Goal: Information Seeking & Learning: Check status

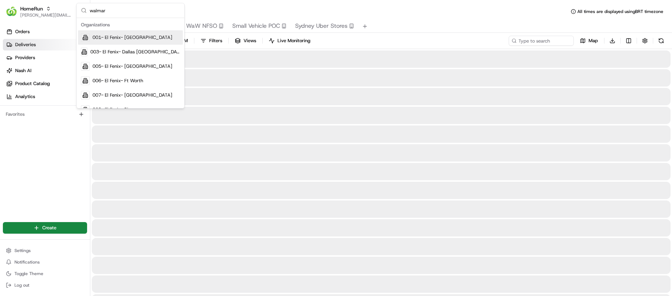
type input "walmart"
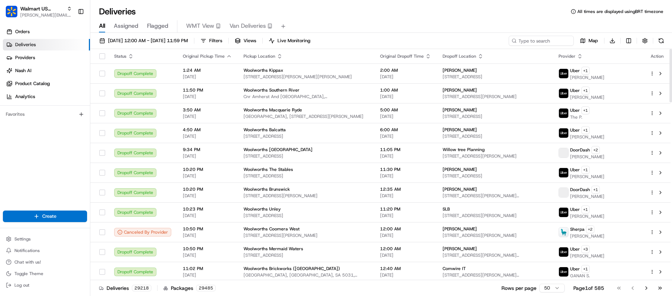
click at [235, 27] on span "Van Deliveries" at bounding box center [247, 26] width 36 height 9
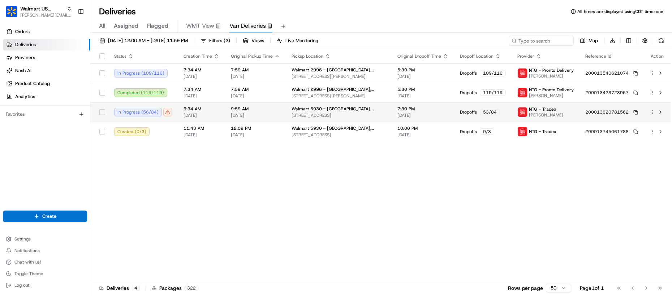
click at [180, 115] on td "9:34 AM [DATE]" at bounding box center [201, 112] width 47 height 19
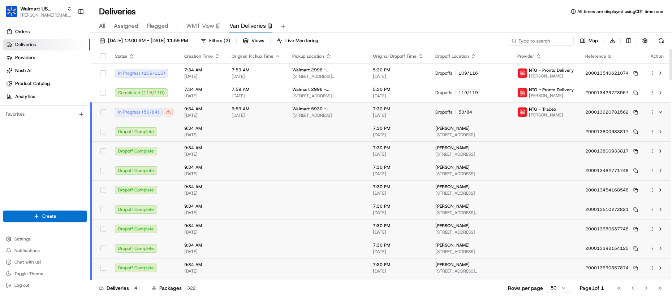
click at [250, 130] on td at bounding box center [256, 131] width 61 height 19
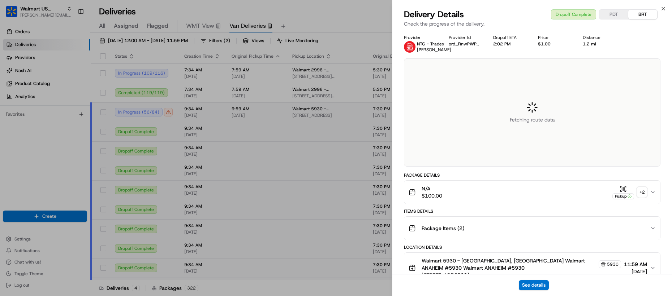
scroll to position [5, 0]
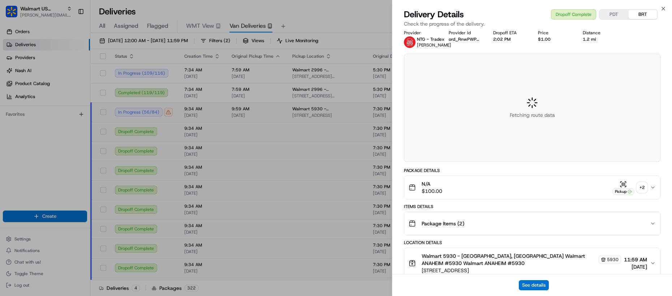
click at [535, 199] on button "N/A $100.00 Pickup + 2" at bounding box center [532, 187] width 256 height 23
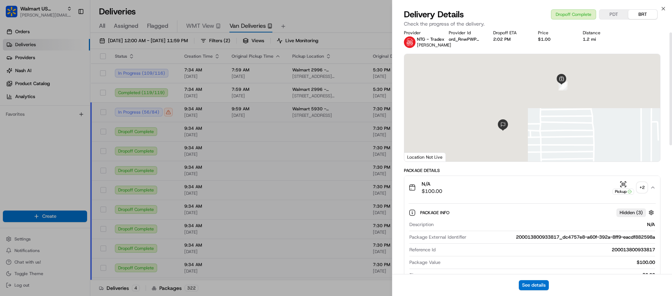
click at [518, 195] on div "N/A $100.00 Pickup + 2" at bounding box center [528, 188] width 241 height 14
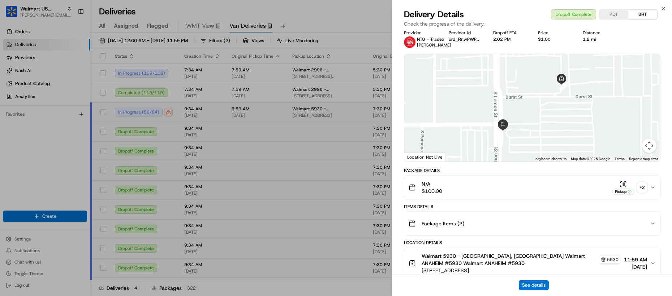
click at [479, 225] on div "Package Items ( 2 )" at bounding box center [528, 224] width 241 height 14
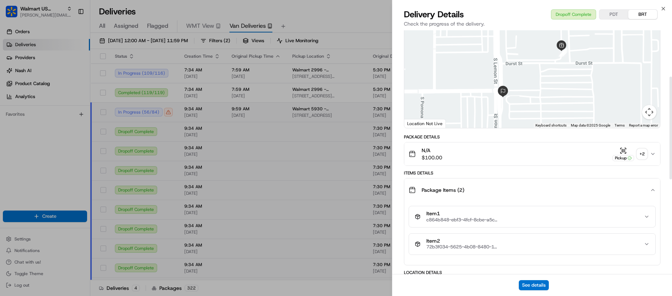
scroll to position [110, 0]
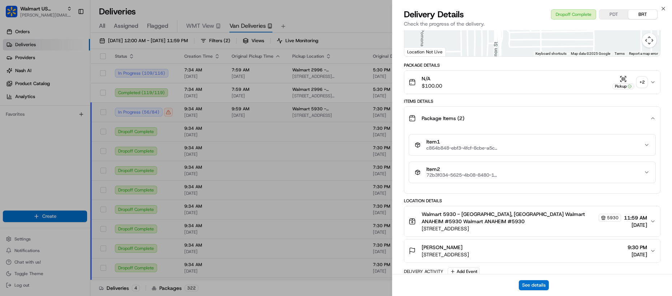
click at [430, 90] on span "$100.00" at bounding box center [431, 85] width 21 height 7
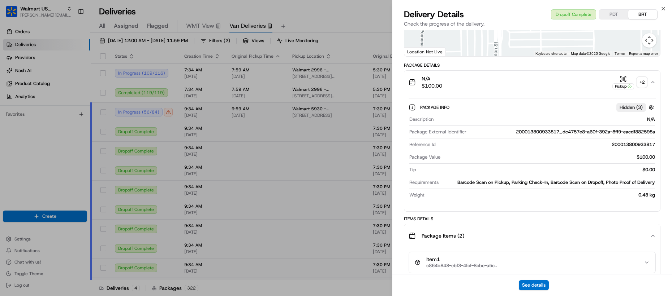
click at [430, 90] on span "$100.00" at bounding box center [431, 85] width 21 height 7
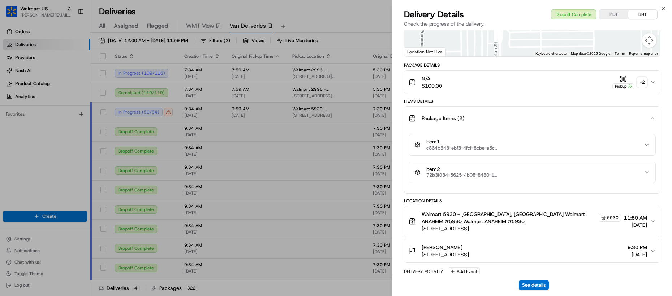
click at [443, 151] on span "c864b848-ebf3-4fcf-8cbe-a5c7d504b13e" at bounding box center [462, 149] width 72 height 6
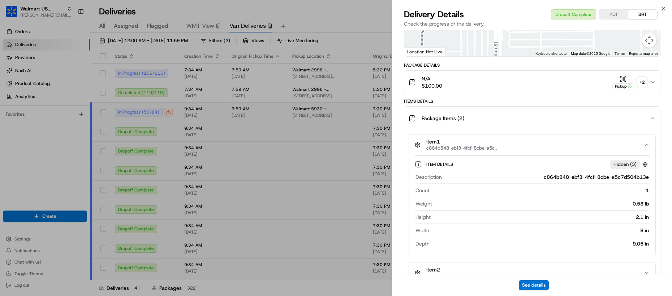
click at [443, 151] on span "c864b848-ebf3-4fcf-8cbe-a5c7d504b13e" at bounding box center [462, 149] width 72 height 6
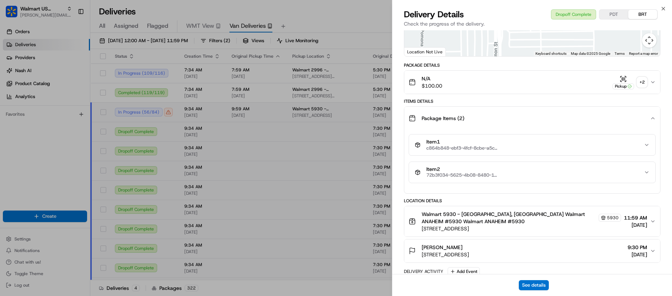
click at [442, 173] on span "Item 2" at bounding box center [462, 169] width 72 height 6
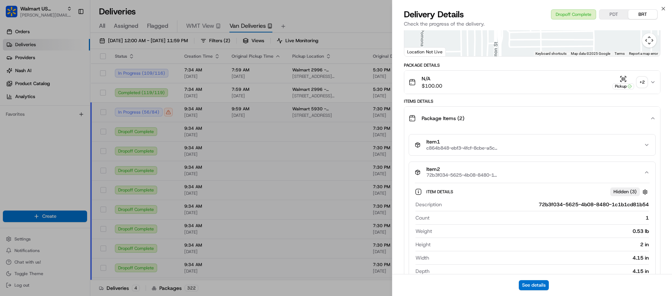
click at [442, 173] on span "Item 2" at bounding box center [462, 169] width 72 height 6
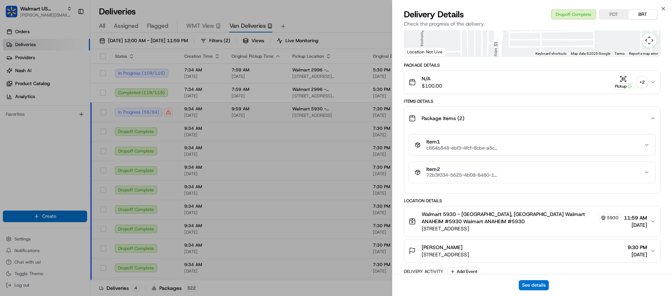
click at [442, 173] on span "Item 2" at bounding box center [462, 169] width 72 height 6
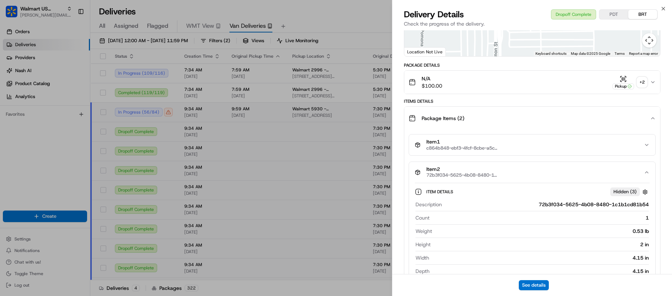
click at [442, 173] on span "Item 2" at bounding box center [462, 169] width 72 height 6
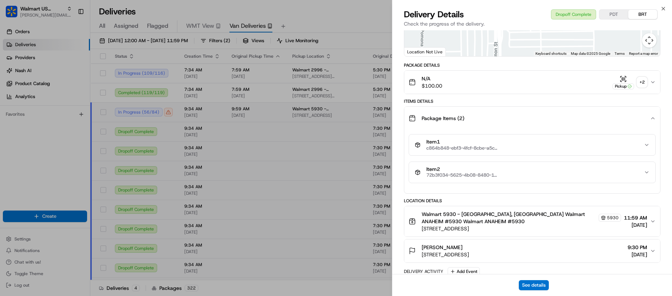
click at [436, 130] on button "Package Items ( 2 )" at bounding box center [532, 118] width 256 height 23
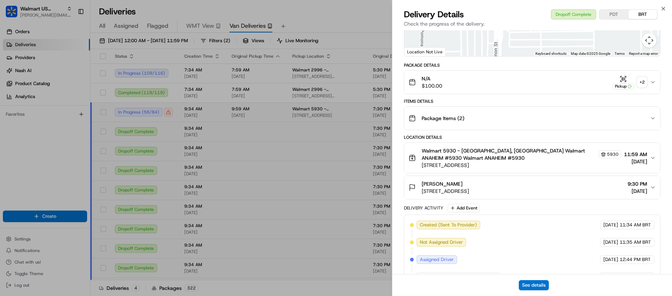
click at [438, 126] on div "Package Items ( 2 )" at bounding box center [528, 118] width 241 height 14
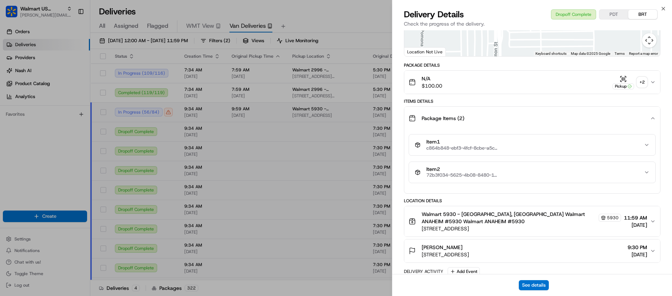
click at [436, 126] on div "Package Items ( 2 )" at bounding box center [528, 118] width 241 height 14
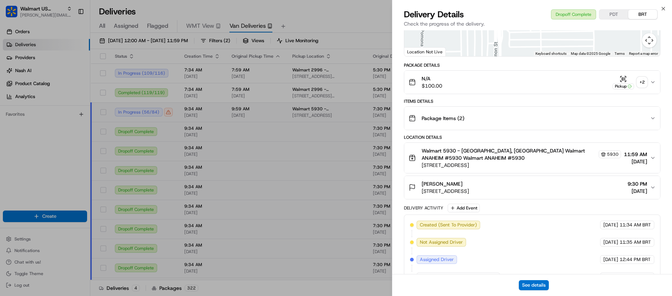
click at [436, 88] on span "$100.00" at bounding box center [431, 85] width 21 height 7
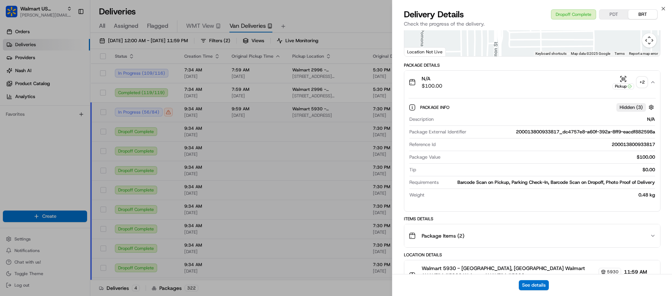
click at [436, 88] on span "$100.00" at bounding box center [431, 85] width 21 height 7
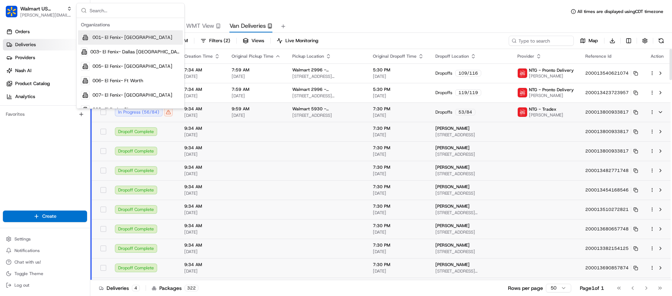
type input "h"
type input "homerun"
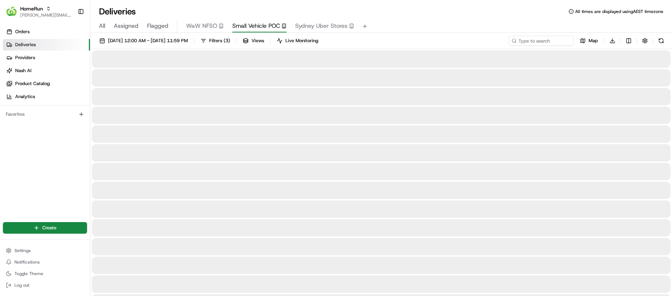
click at [253, 25] on span "Small Vehicle POC" at bounding box center [256, 26] width 48 height 9
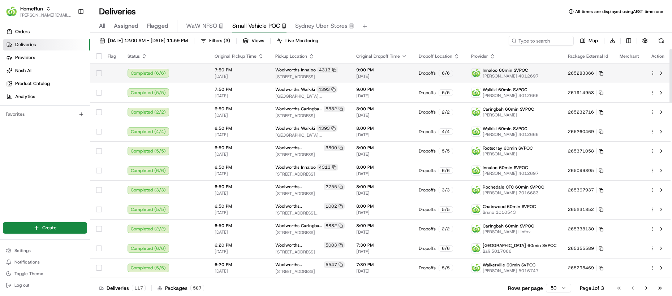
click at [192, 76] on div "Completed ( 6 / 6 )" at bounding box center [164, 73] width 75 height 9
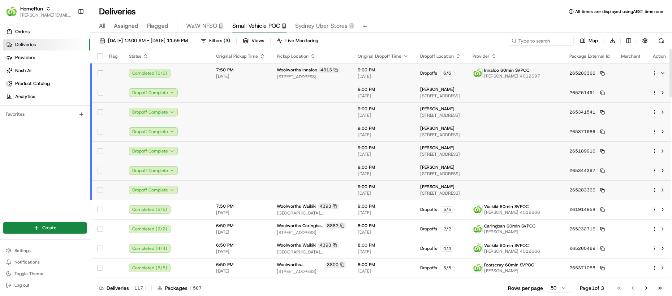
click at [193, 101] on td "Dropoff Complete" at bounding box center [166, 92] width 87 height 19
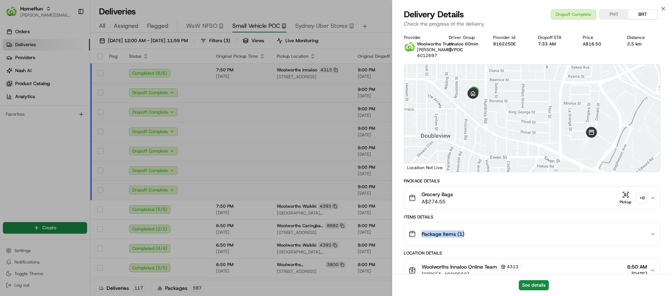
click at [468, 231] on div "Package Items ( 1 )" at bounding box center [528, 234] width 241 height 14
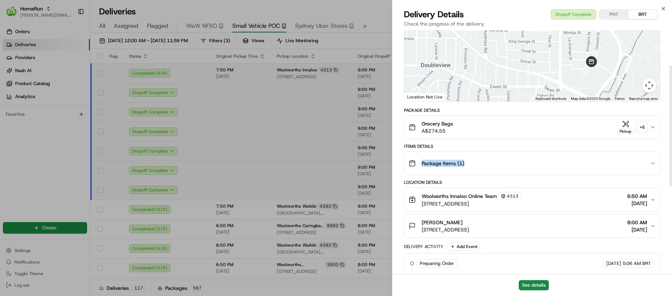
click at [471, 170] on div "Package Items ( 1 )" at bounding box center [528, 163] width 241 height 14
click at [470, 168] on div "Package Items ( 1 )" at bounding box center [528, 163] width 241 height 14
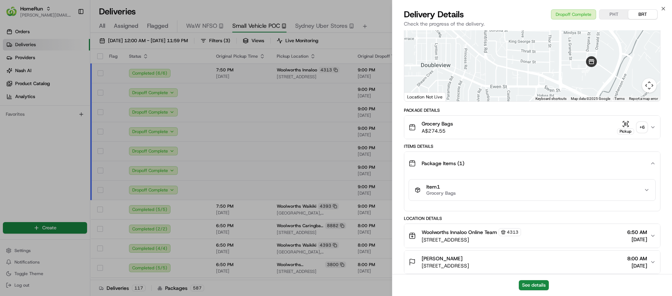
click at [449, 194] on span "Grocery Bags" at bounding box center [440, 194] width 29 height 6
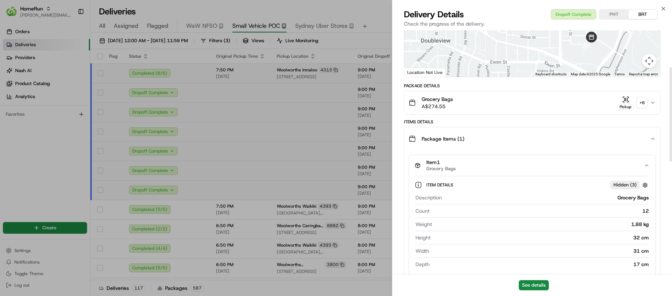
scroll to position [132, 0]
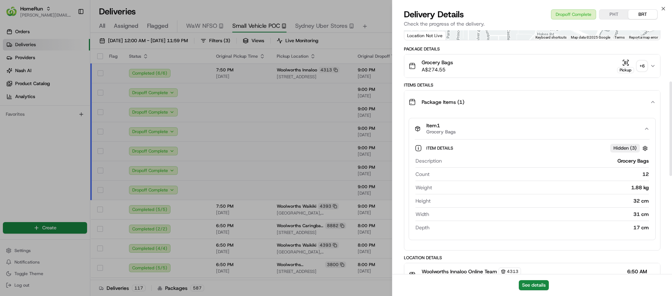
click at [458, 132] on div "Item 1 Grocery Bags" at bounding box center [529, 129] width 229 height 12
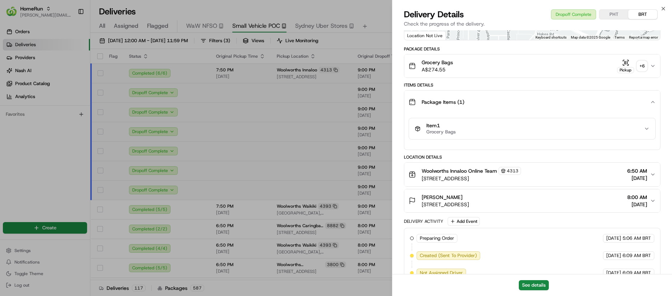
click at [448, 110] on button "Package Items ( 1 )" at bounding box center [532, 102] width 256 height 23
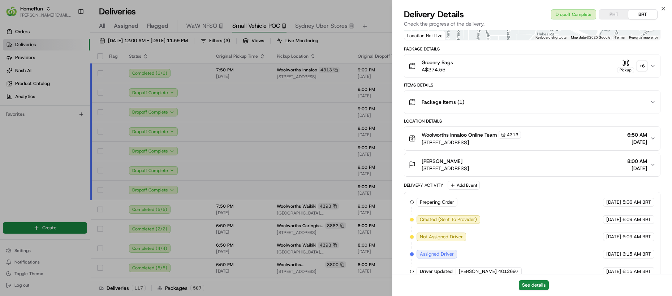
click at [504, 99] on div "Package Items ( 1 )" at bounding box center [528, 102] width 241 height 14
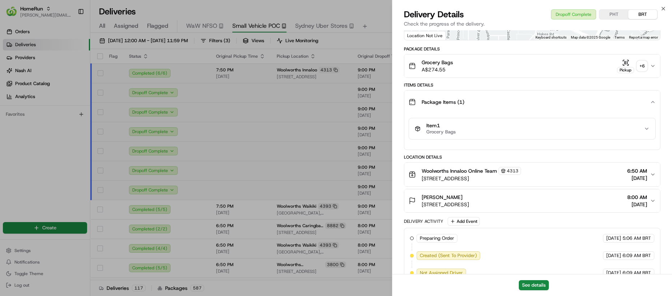
click at [460, 135] on button "Item 1 Grocery Bags" at bounding box center [532, 128] width 246 height 21
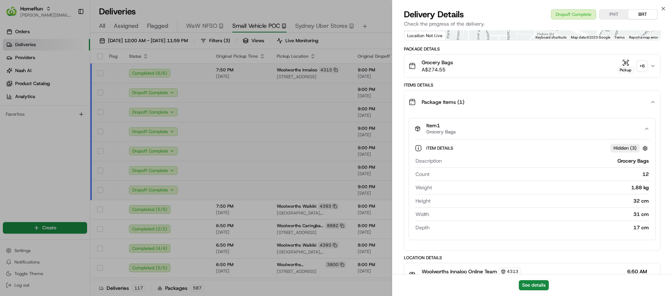
click at [460, 135] on button "Item 1 Grocery Bags" at bounding box center [532, 128] width 246 height 21
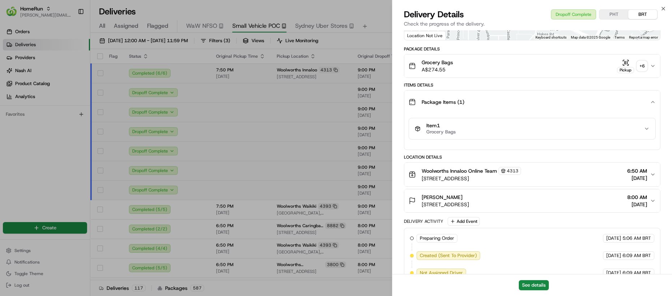
click at [433, 134] on span "Grocery Bags" at bounding box center [440, 132] width 29 height 6
click at [457, 134] on div "Item 1 Grocery Bags" at bounding box center [529, 129] width 229 height 12
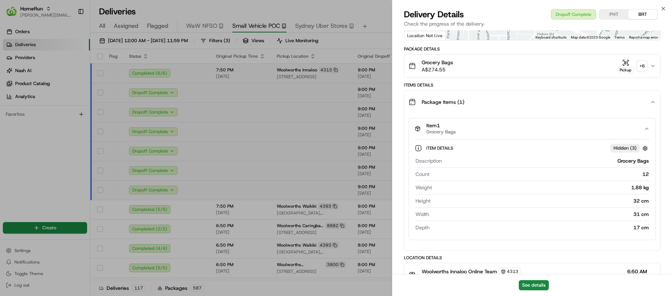
click at [464, 110] on button "Package Items ( 1 )" at bounding box center [532, 102] width 256 height 23
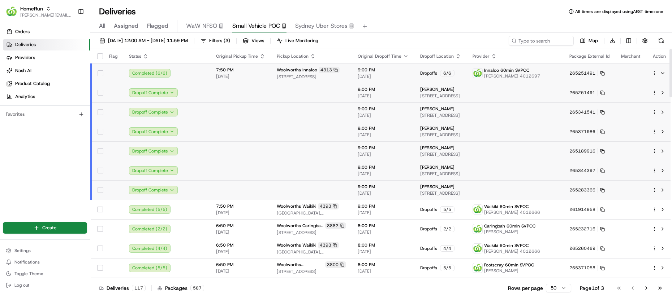
click at [246, 140] on td at bounding box center [240, 131] width 61 height 19
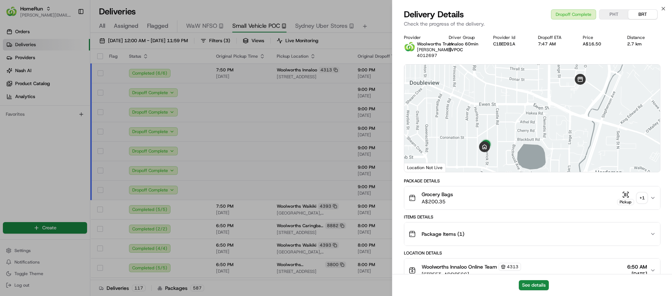
click at [477, 205] on div "Grocery Bags A$200.35 Pickup + 1" at bounding box center [528, 198] width 241 height 14
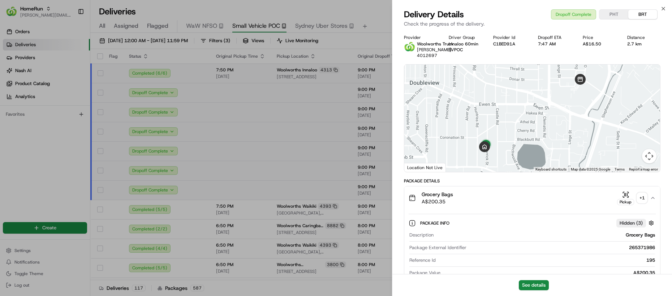
click at [474, 202] on div "Grocery Bags A$200.35 Pickup + 1" at bounding box center [528, 198] width 241 height 14
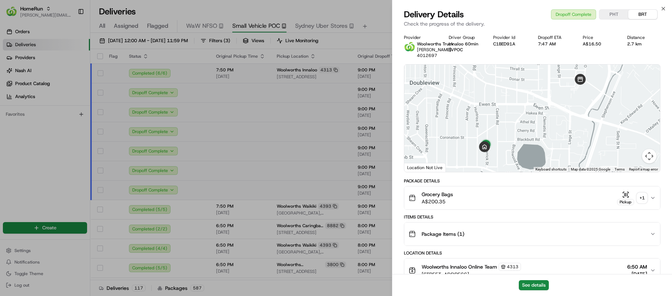
click at [475, 229] on div "Package Items ( 1 )" at bounding box center [528, 234] width 241 height 14
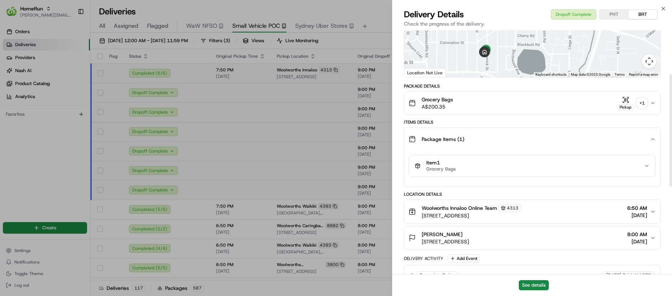
click at [456, 177] on div "Item 1 Grocery Bags" at bounding box center [532, 166] width 256 height 30
click at [456, 172] on button "Item 1 Grocery Bags" at bounding box center [532, 166] width 246 height 21
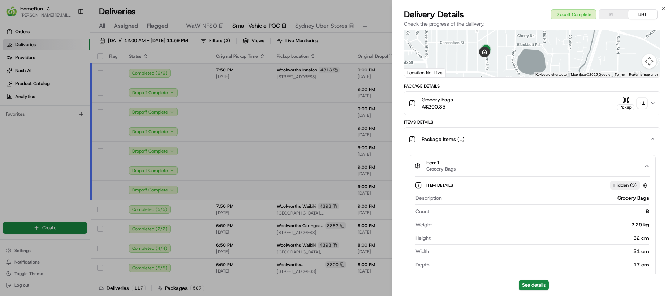
click at [456, 172] on button "Item 1 Grocery Bags" at bounding box center [532, 166] width 246 height 21
